Goal: Find specific page/section: Find specific page/section

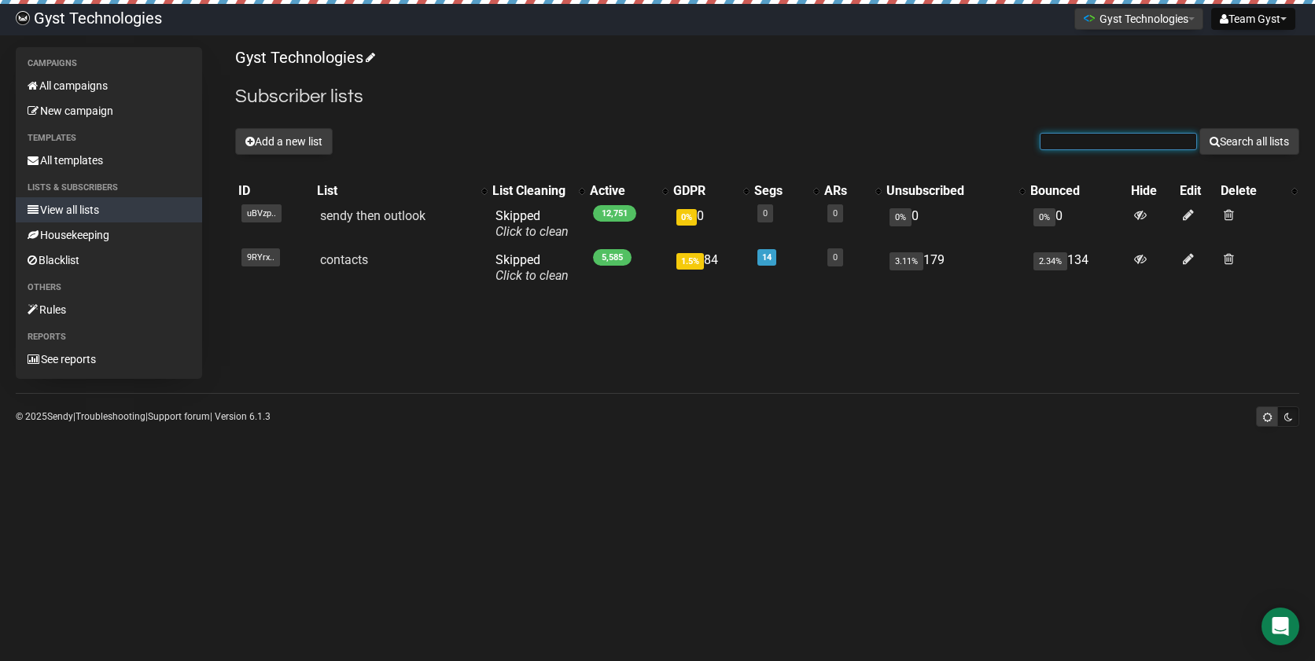
click at [1049, 145] on input "text" at bounding box center [1117, 141] width 157 height 17
type input "zklein"
click at [1199, 128] on button "Search all lists" at bounding box center [1249, 141] width 100 height 27
click at [524, 331] on div "Campaigns All campaigns New campaign Templates All templates Lists & subscriber…" at bounding box center [657, 213] width 1283 height 332
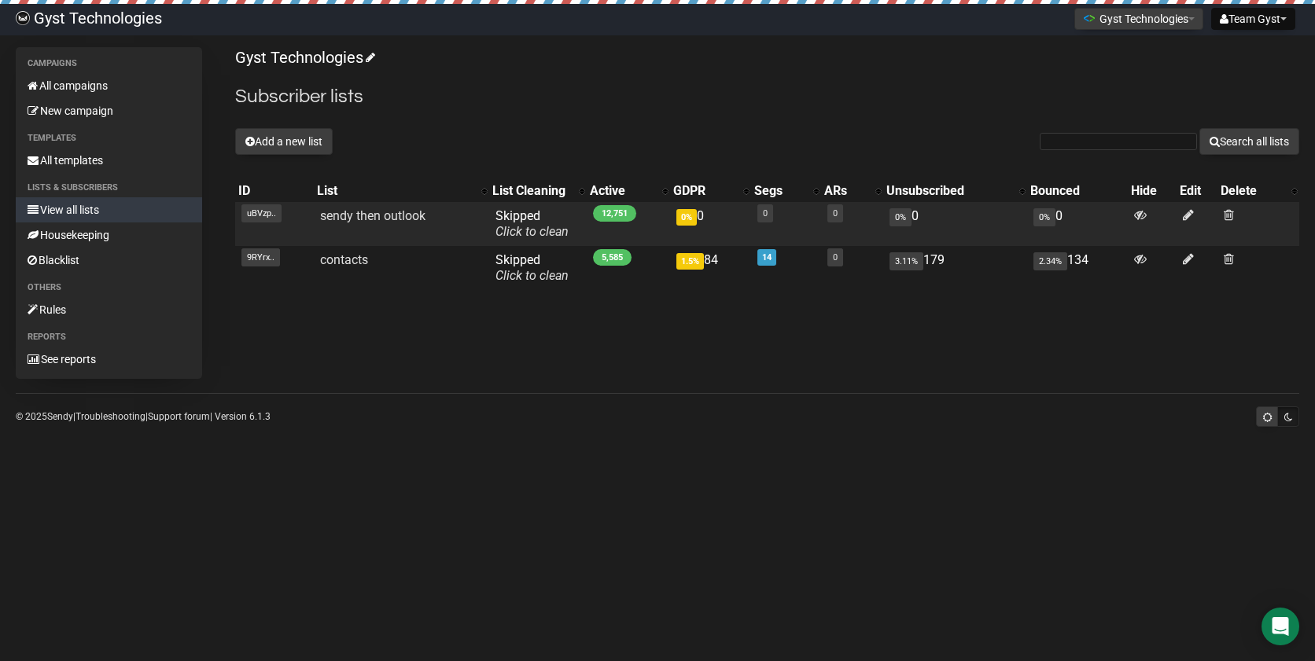
click at [508, 217] on span "Skipped You can be flagged for spam ! We scanned a few emails in this list and …" at bounding box center [531, 223] width 73 height 31
click at [348, 218] on link "sendy then outlook" at bounding box center [372, 215] width 105 height 15
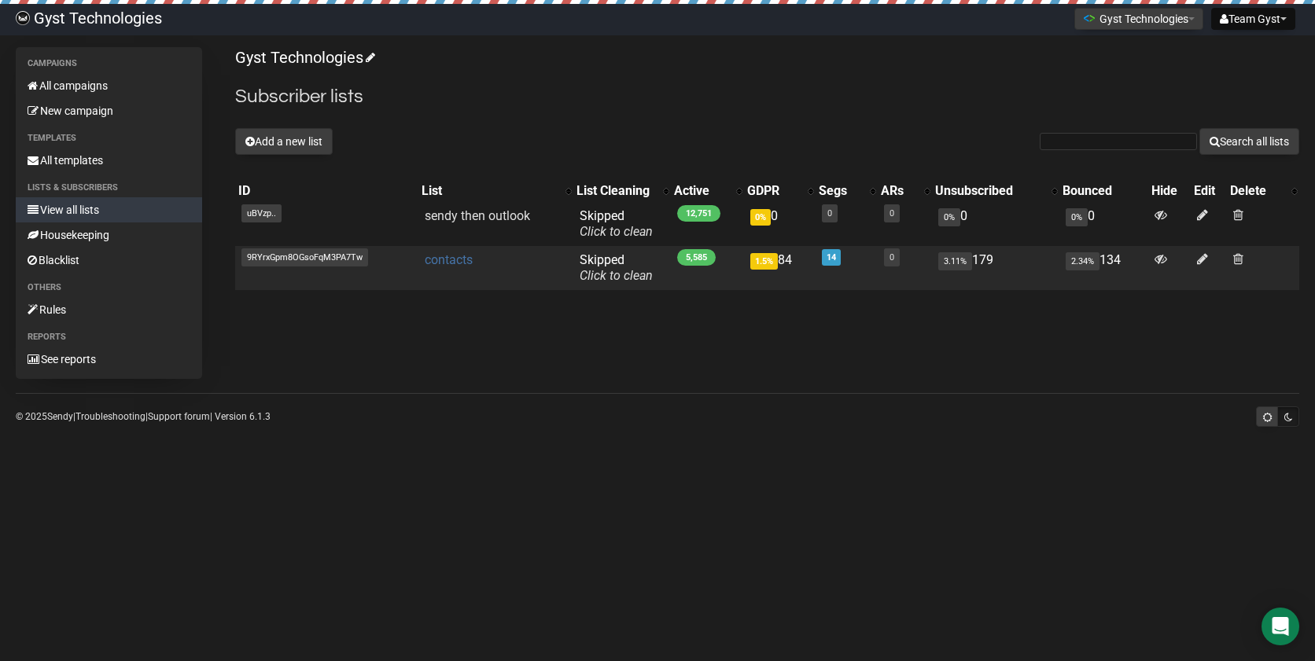
click at [450, 259] on link "contacts" at bounding box center [449, 259] width 48 height 15
